Goal: Navigation & Orientation: Find specific page/section

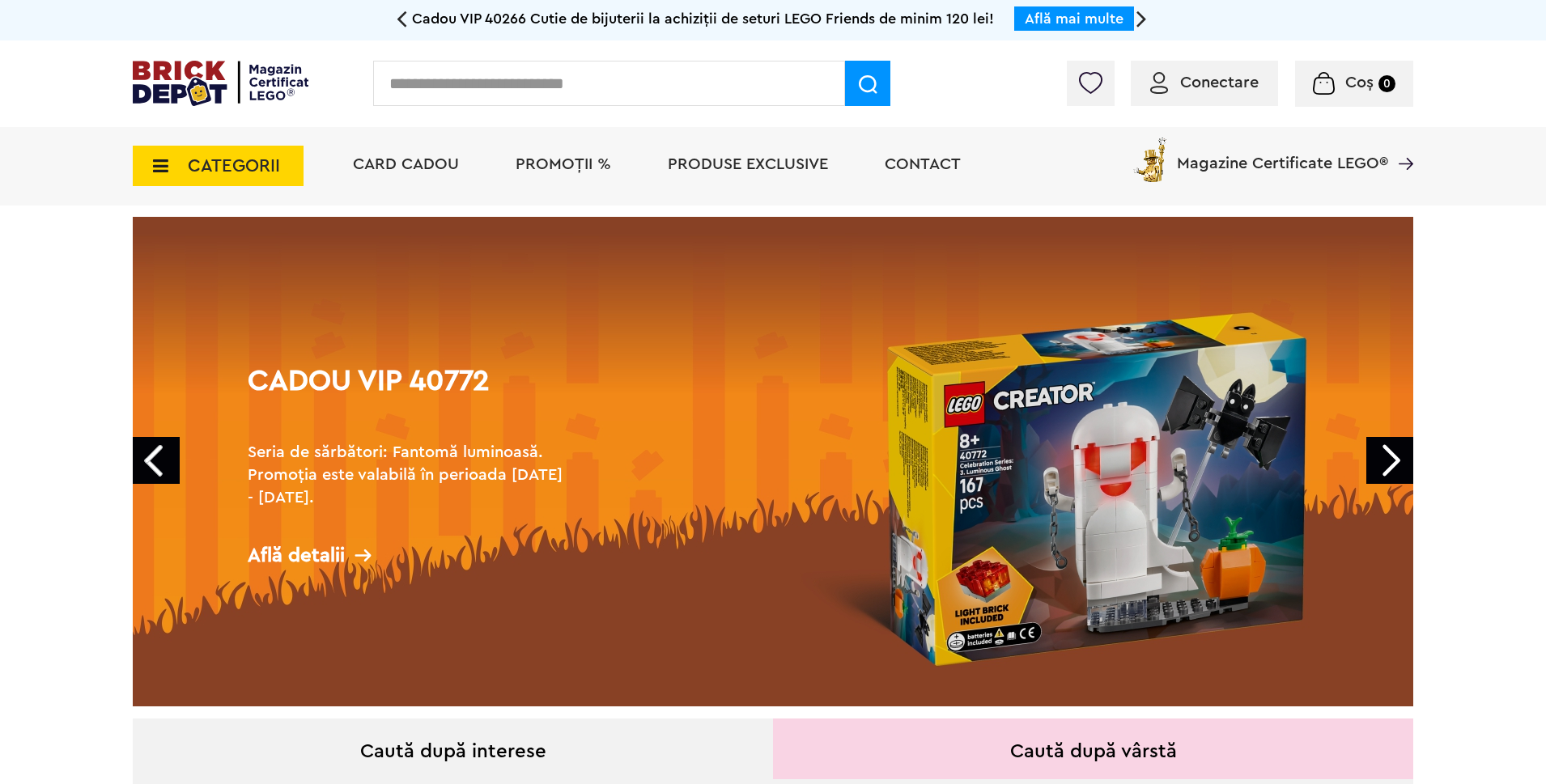
click at [258, 159] on span "CATEGORII" at bounding box center [234, 165] width 92 height 18
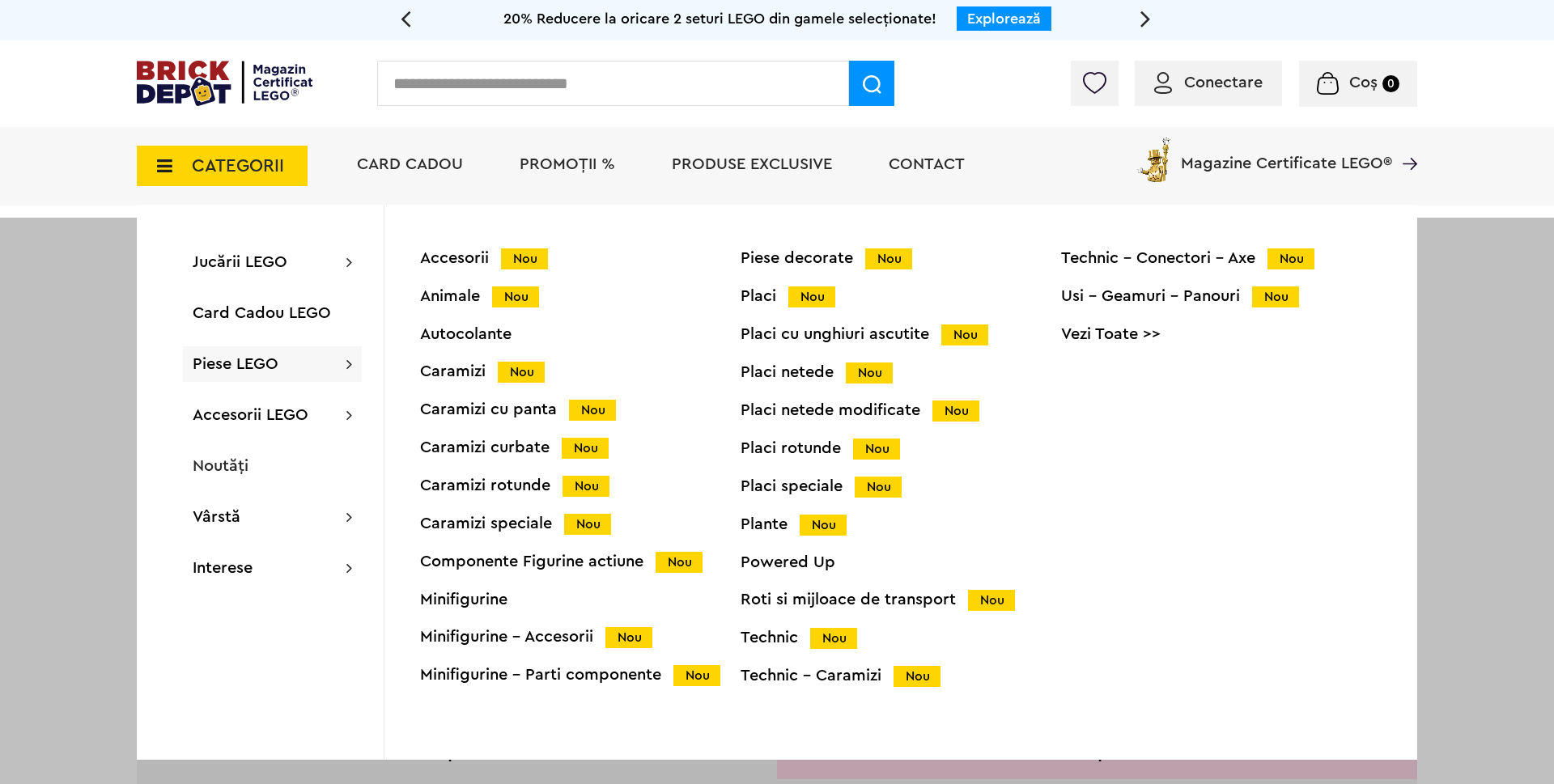
click at [484, 290] on div "Animale Nou" at bounding box center [580, 297] width 320 height 17
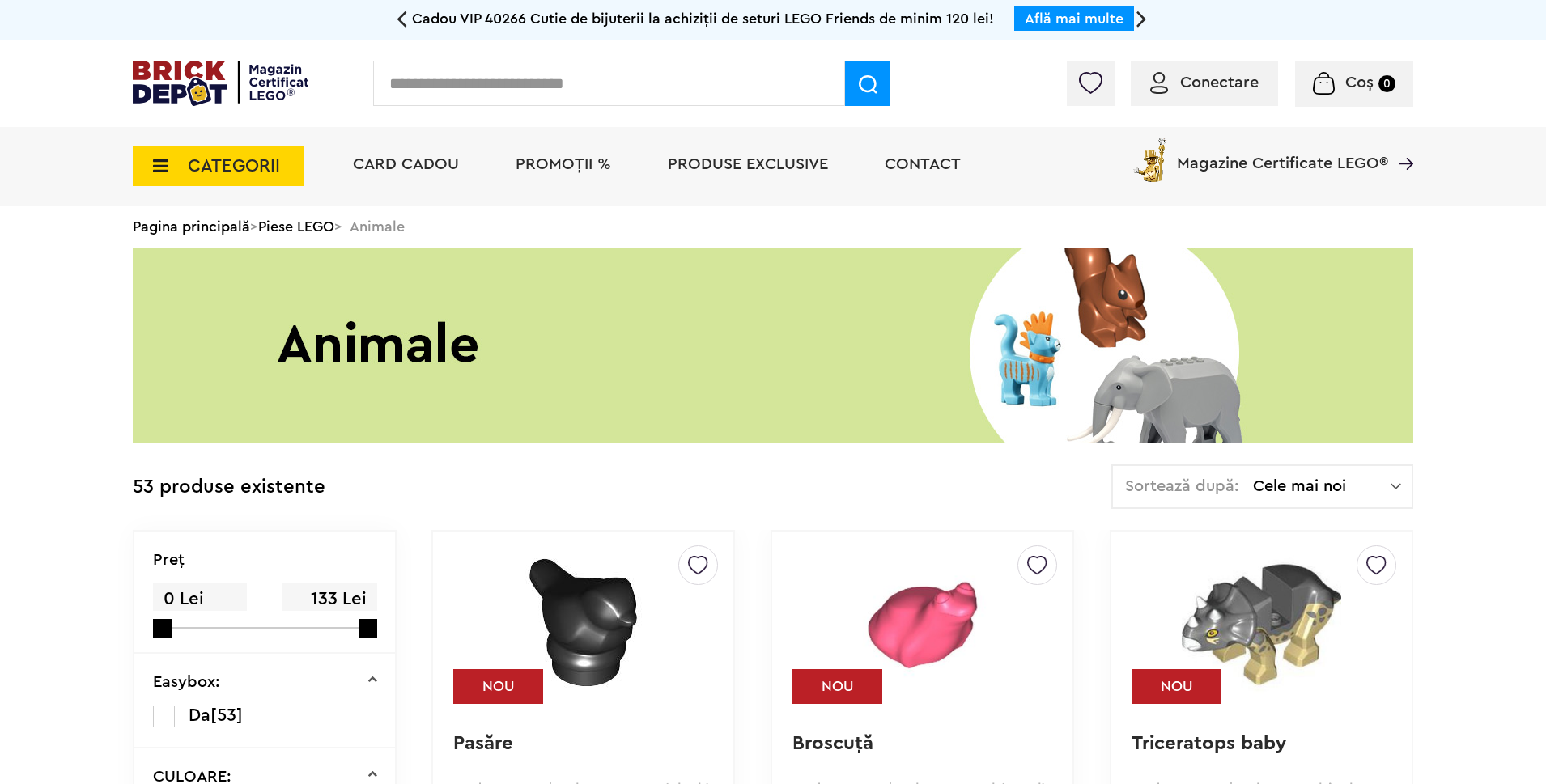
click at [228, 163] on span "CATEGORII" at bounding box center [234, 165] width 92 height 18
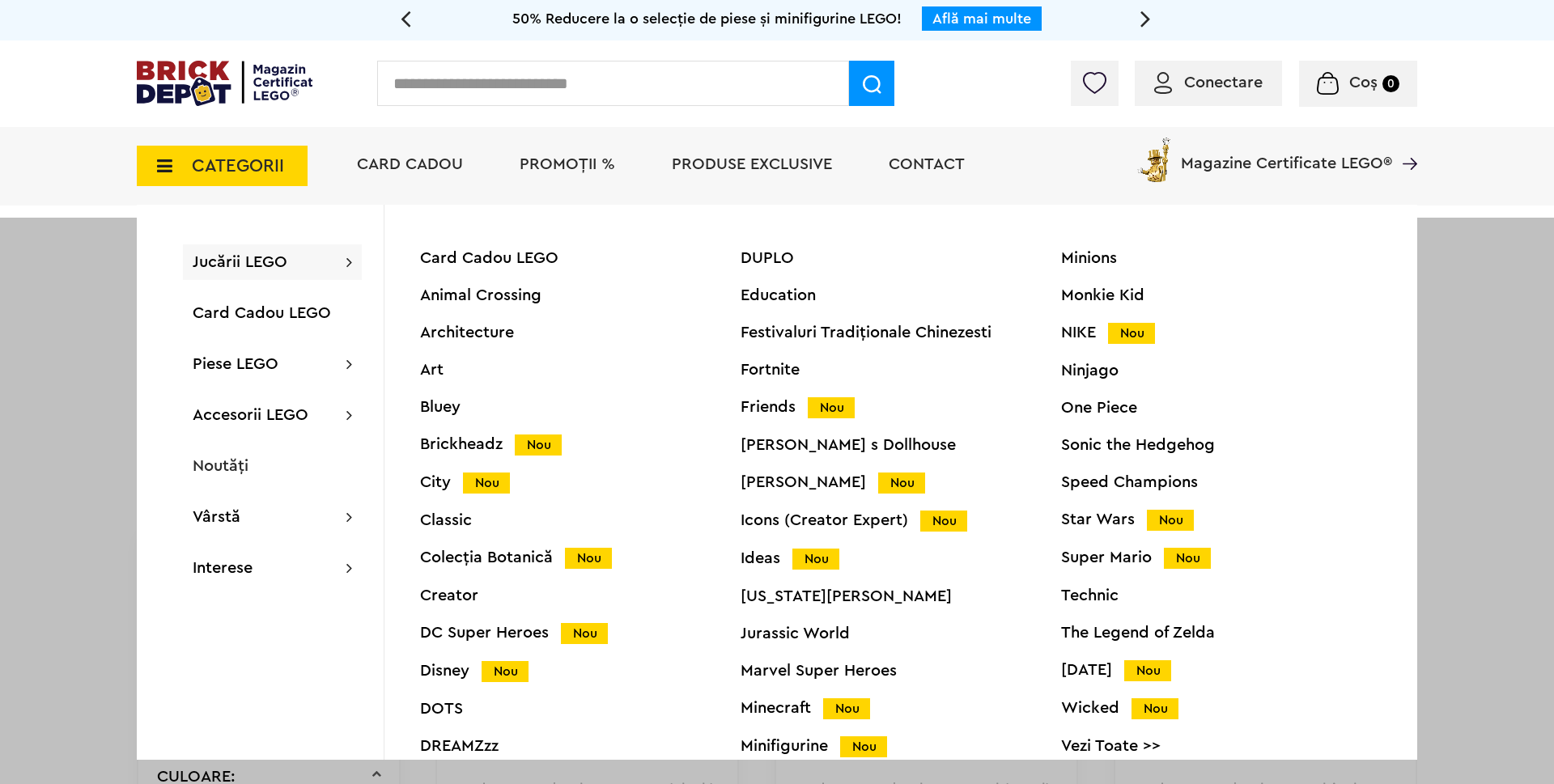
click at [520, 557] on div "Colecția Botanică Nou" at bounding box center [580, 558] width 320 height 17
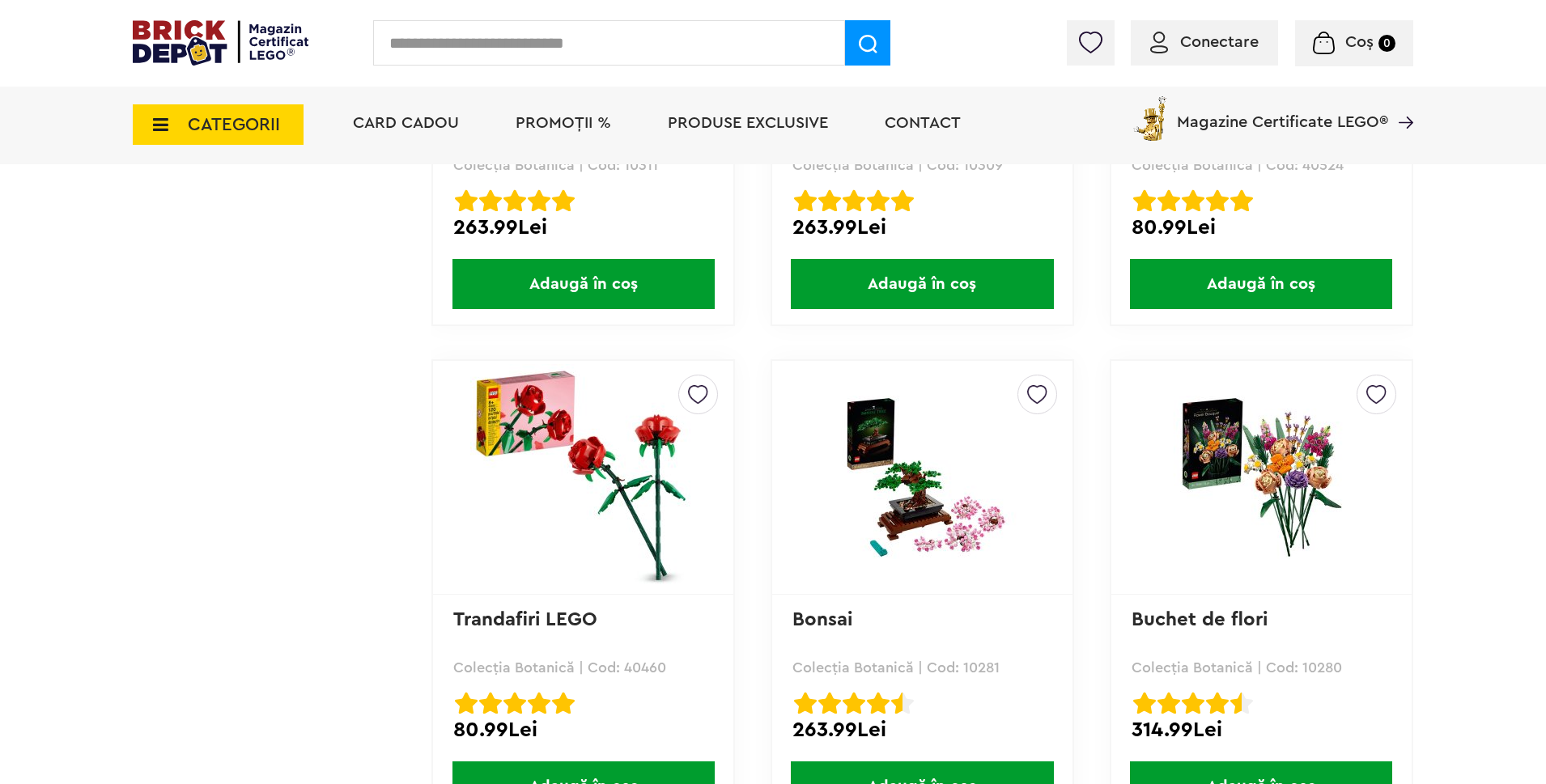
scroll to position [4208, 0]
